Goal: Information Seeking & Learning: Learn about a topic

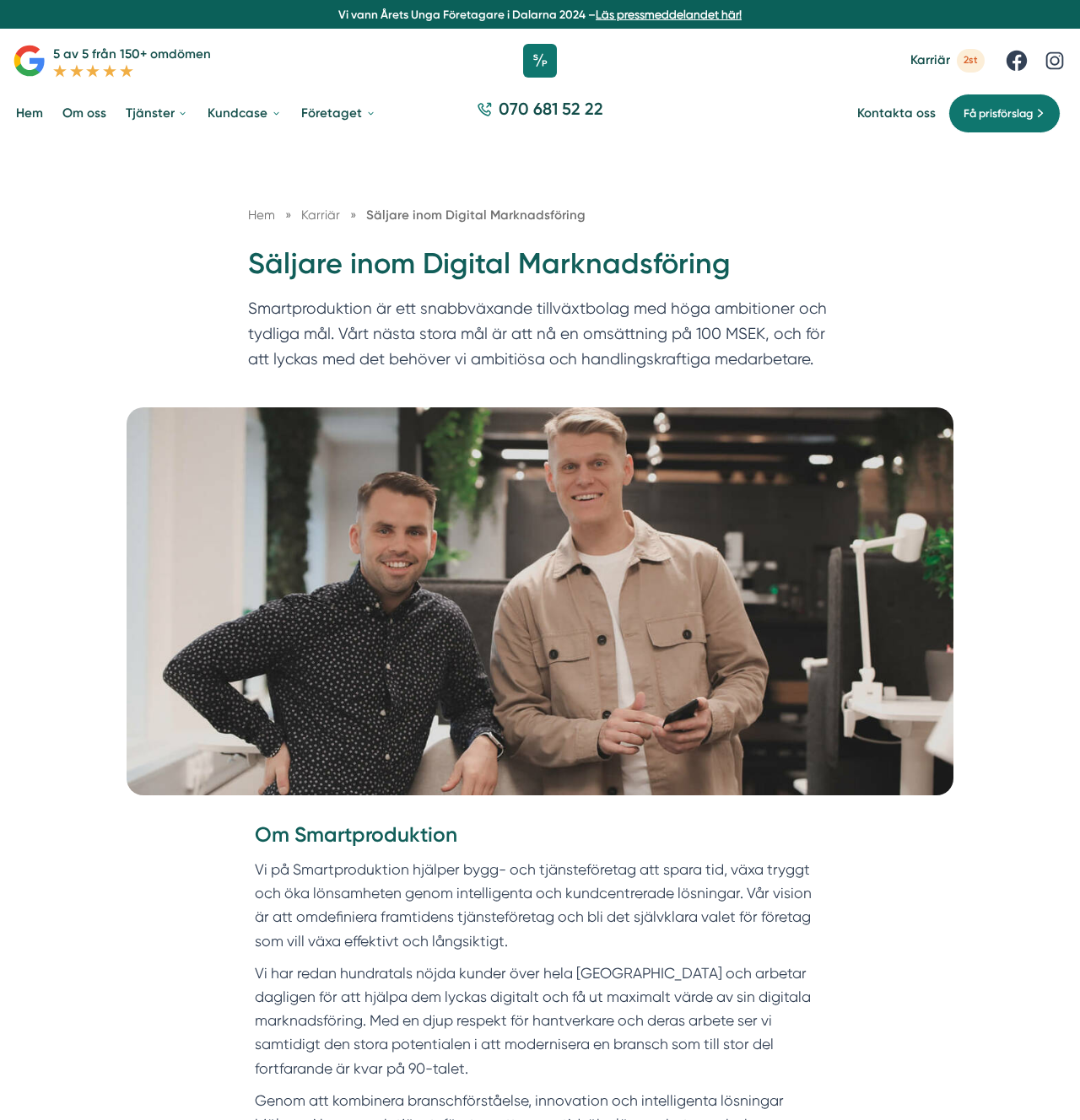
click at [594, 164] on div "Hem » [GEOGRAPHIC_DATA] » Säljare inom Digital Marknadsföring Säljare inom Digi…" at bounding box center [540, 274] width 1080 height 267
click at [551, 256] on h1 "Säljare inom Digital Marknadsföring" at bounding box center [540, 271] width 584 height 51
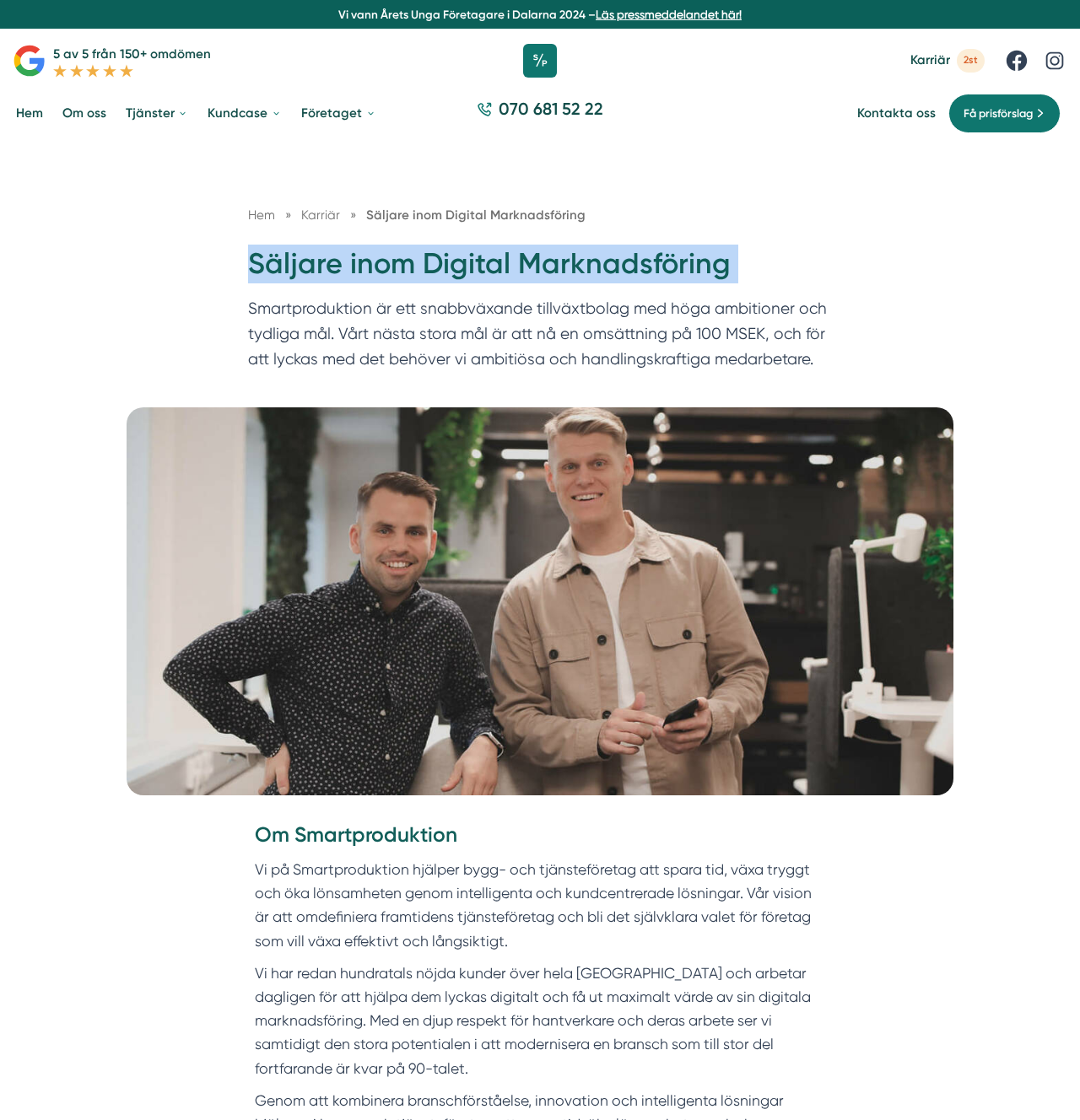
click at [551, 256] on h1 "Säljare inom Digital Marknadsföring" at bounding box center [540, 271] width 584 height 51
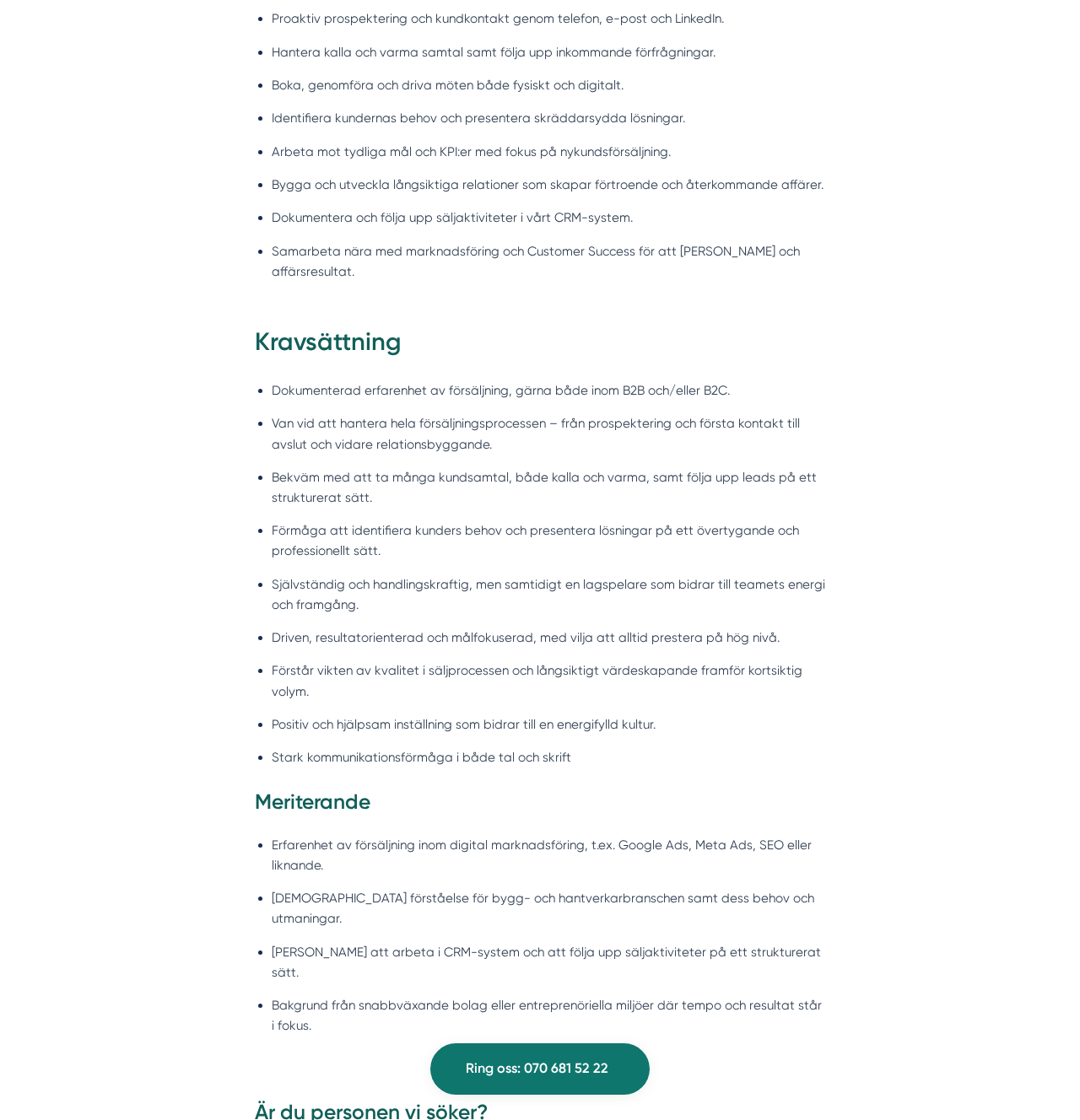
scroll to position [1709, 0]
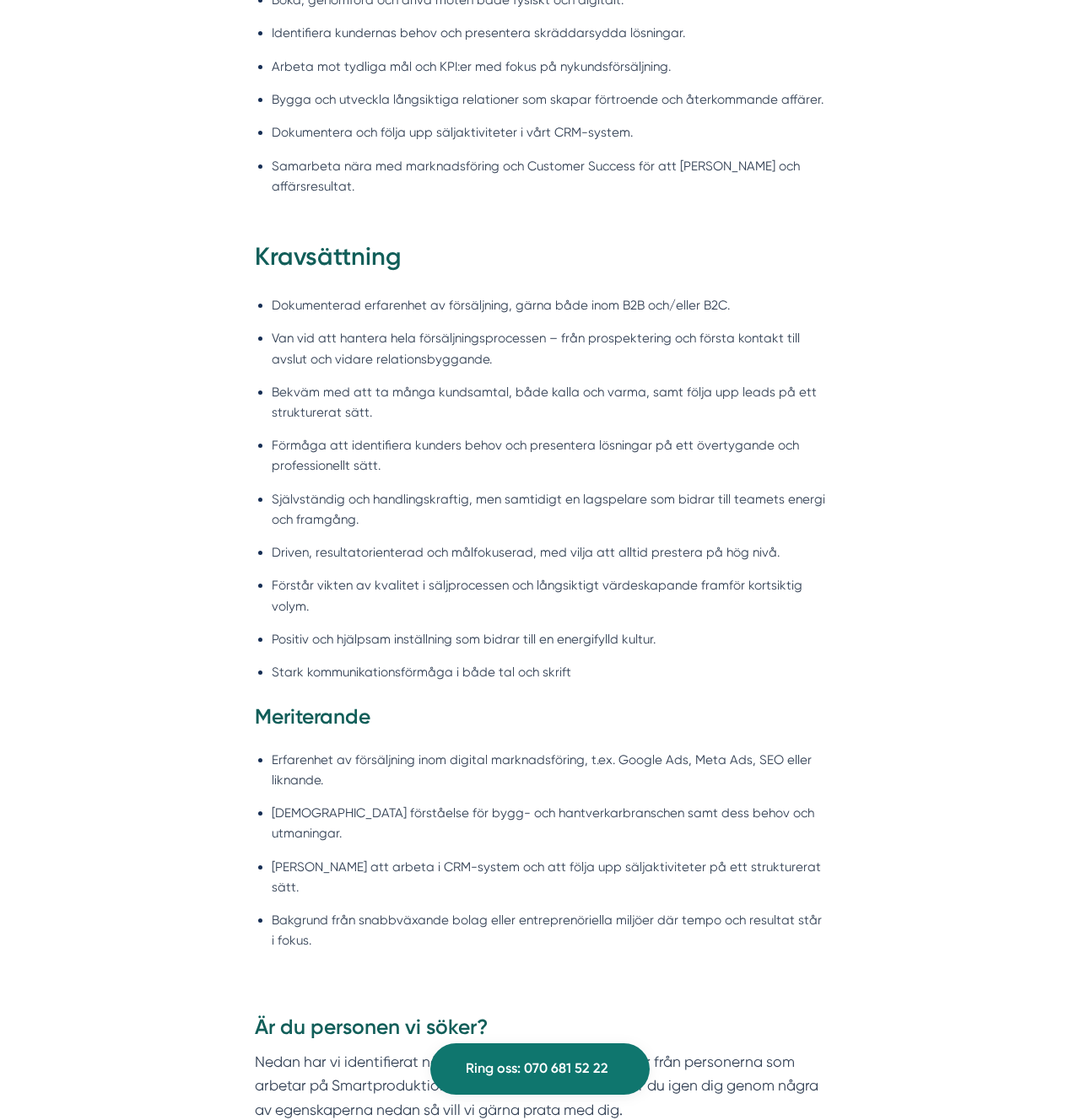
click at [846, 225] on div "[PERSON_NAME] Ansvara för hela försäljningsprocessen från prospektering till av…" at bounding box center [540, 35] width 648 height 409
